Goal: Find specific page/section: Find specific page/section

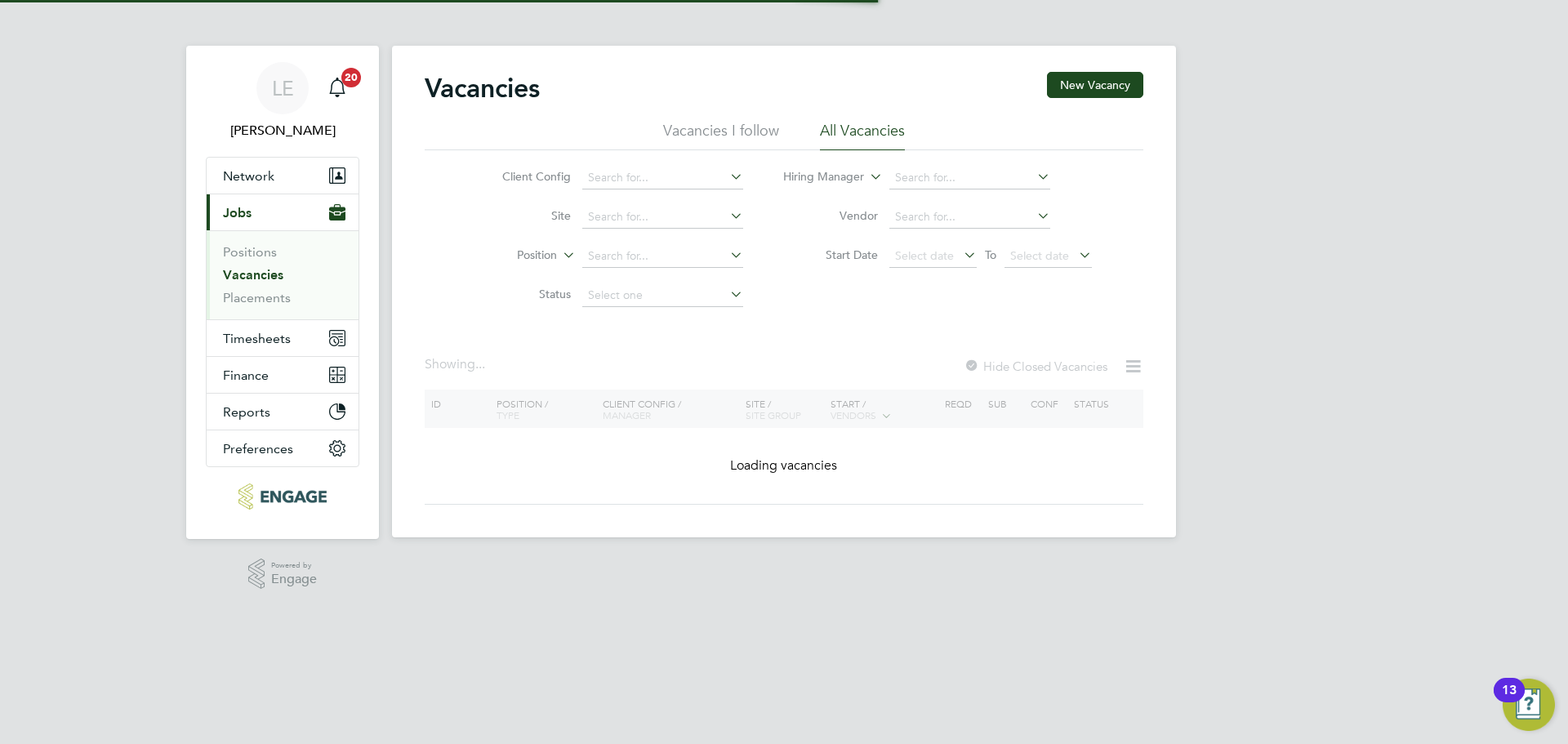
click at [250, 206] on span "Jobs" at bounding box center [238, 212] width 29 height 15
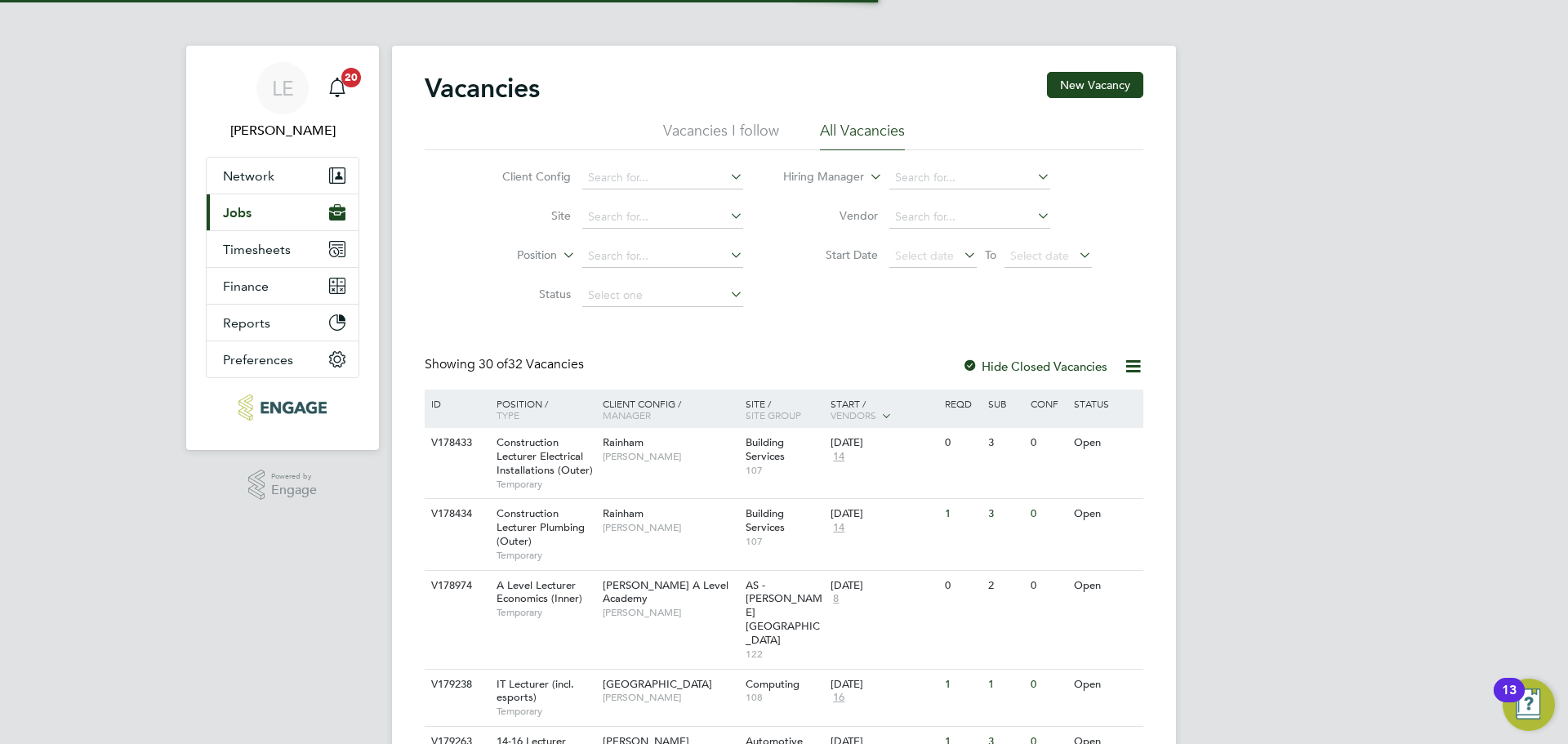
click at [250, 206] on span "Jobs" at bounding box center [238, 212] width 29 height 15
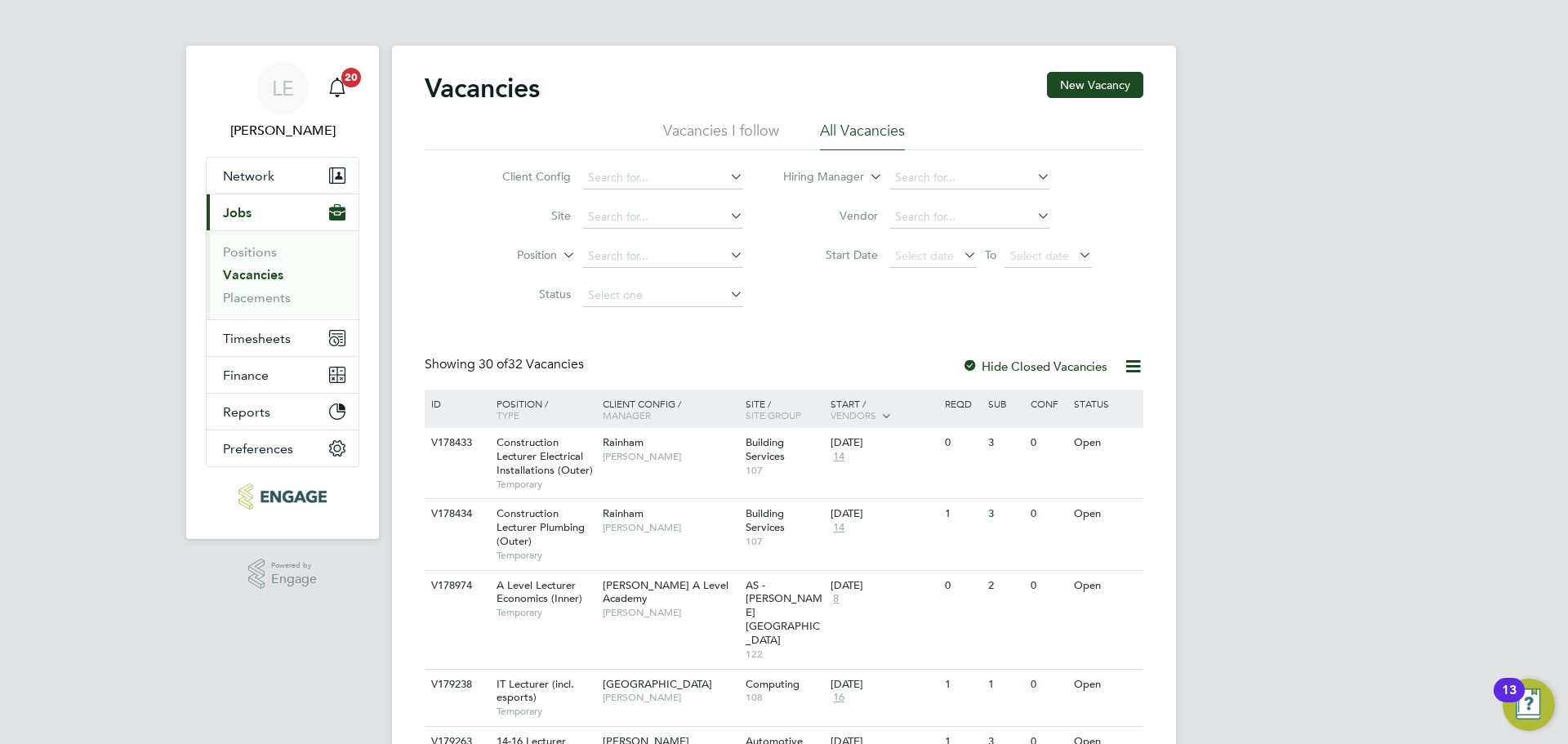
click at [249, 270] on link "Vacancies" at bounding box center [254, 275] width 61 height 15
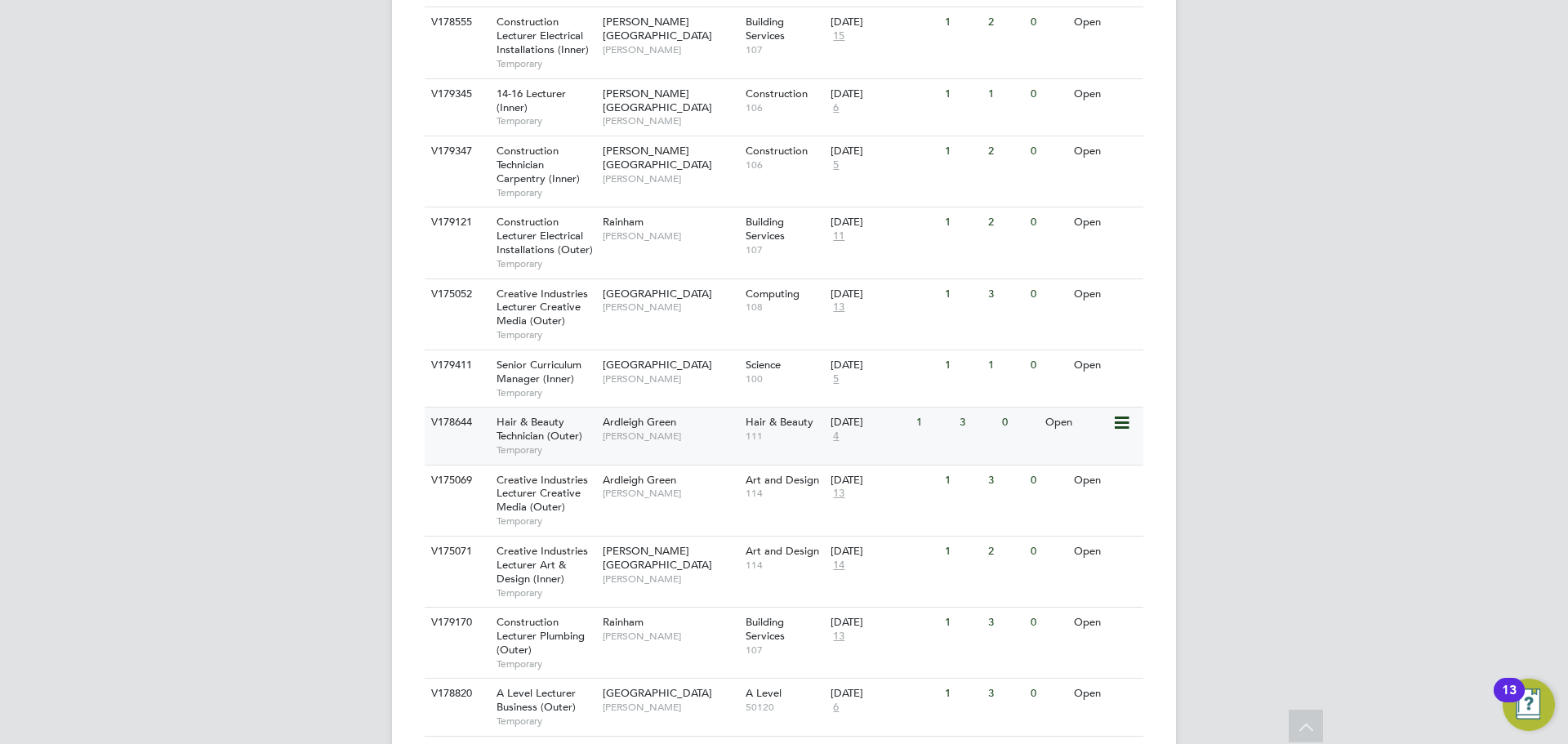
scroll to position [1143, 0]
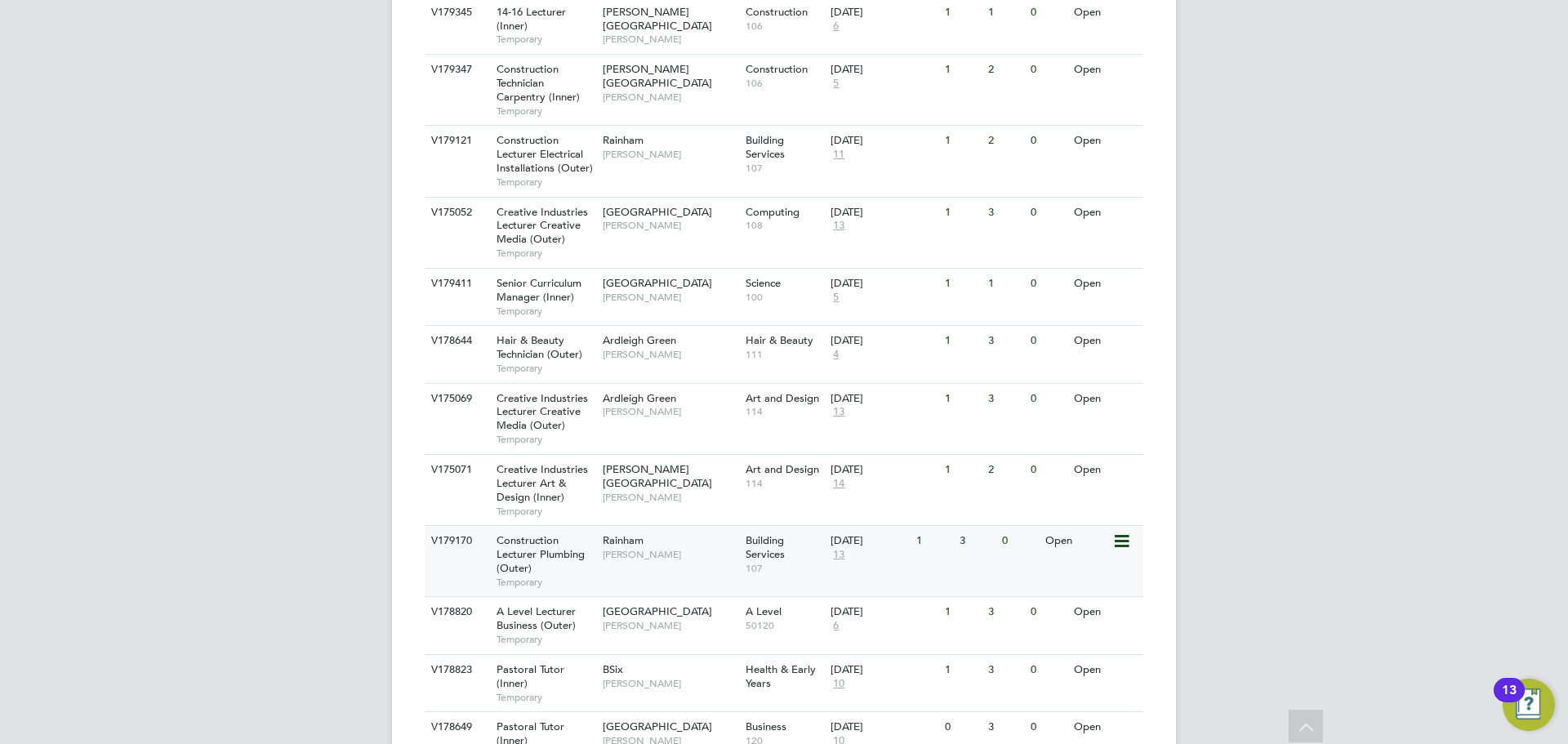
click at [685, 528] on div "V179170 Construction Lecturer Plumbing (Outer) Temporary Rainham Ian Rist Build…" at bounding box center [784, 560] width 719 height 71
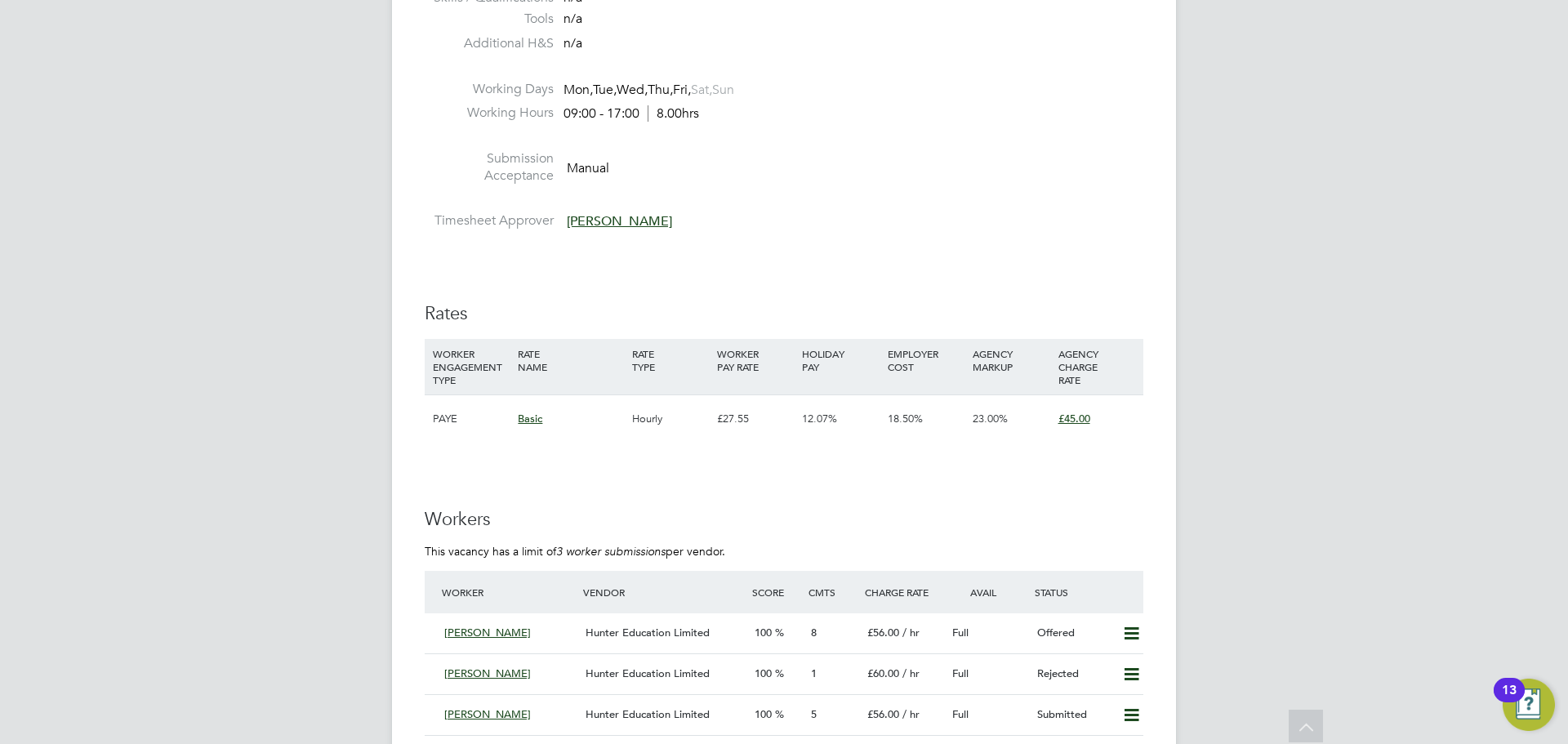
scroll to position [2531, 0]
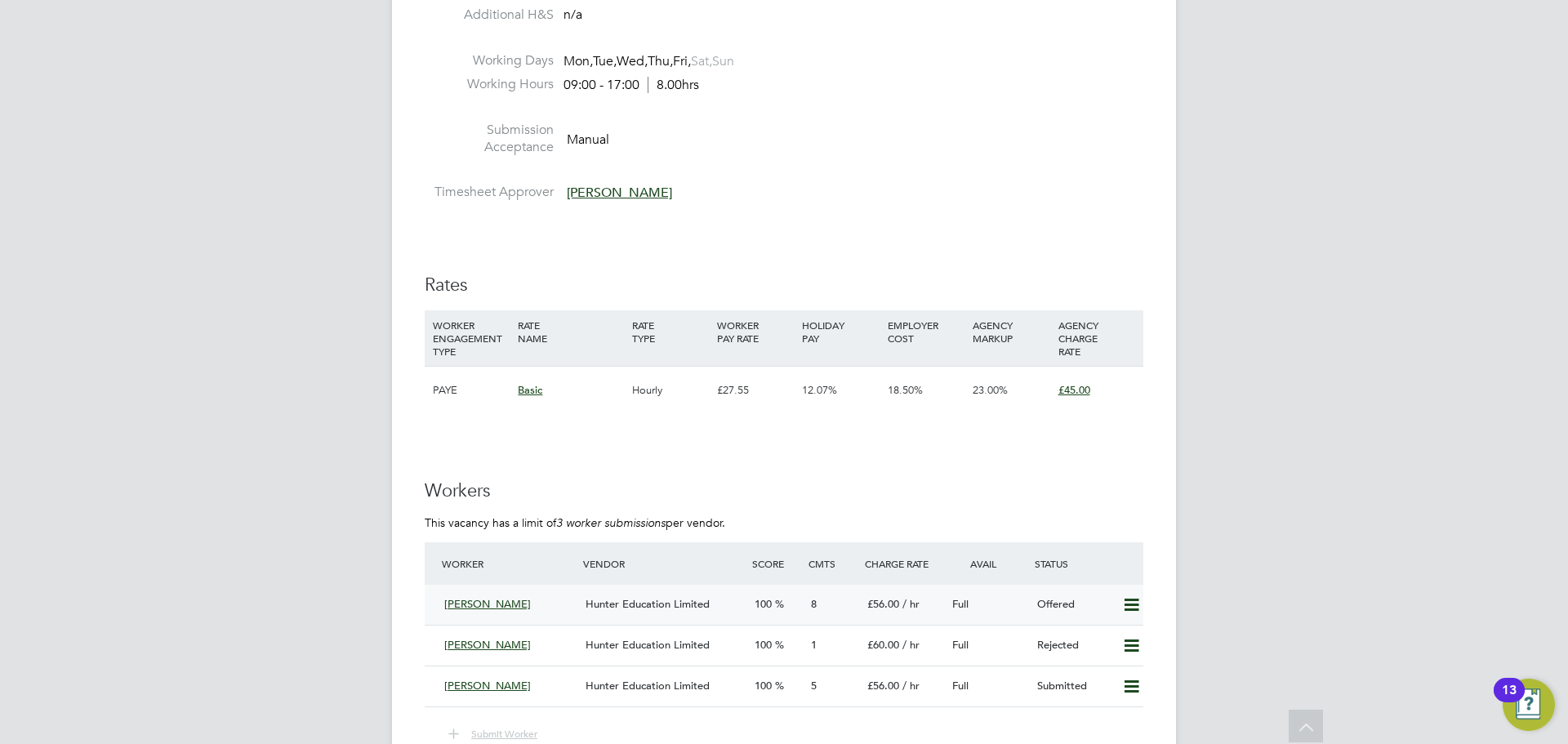
click at [579, 604] on div "Hunter Education Limited" at bounding box center [663, 605] width 169 height 27
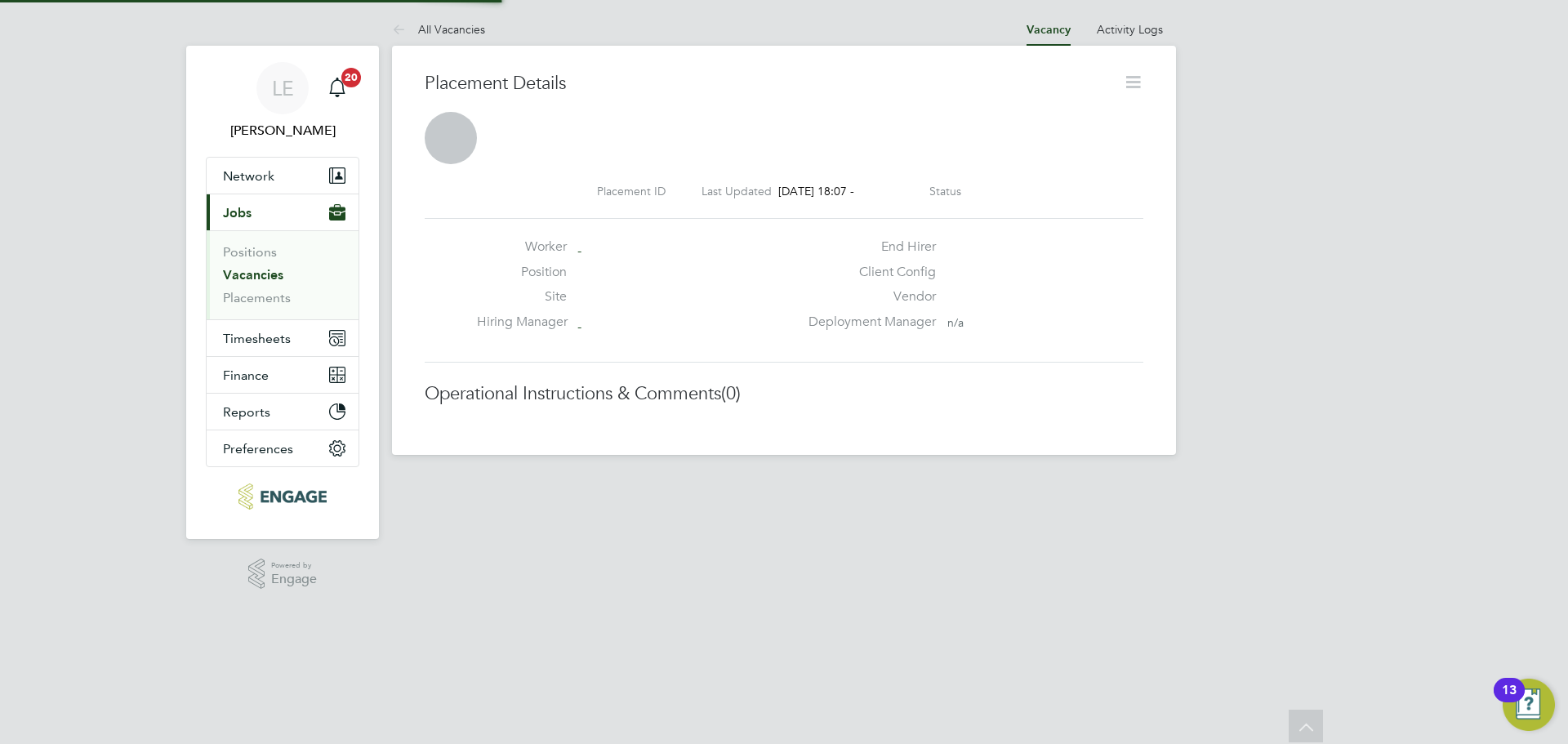
scroll to position [8, 8]
